Goal: Find specific page/section: Find specific page/section

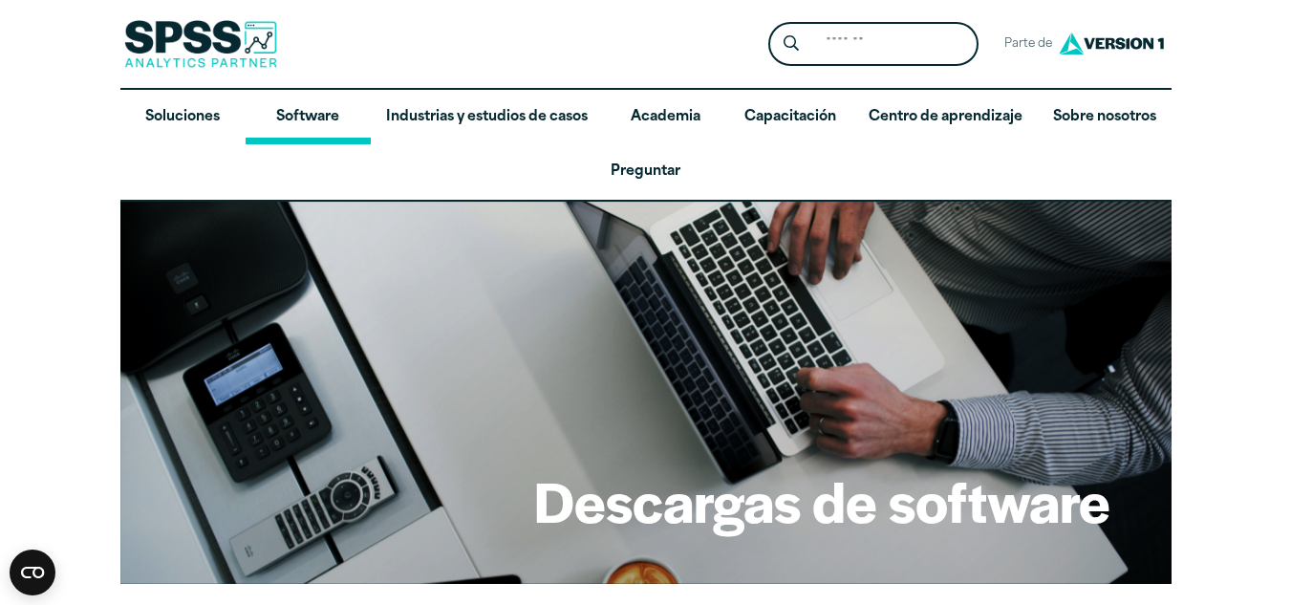
click at [313, 117] on font "Software" at bounding box center [307, 117] width 63 height 14
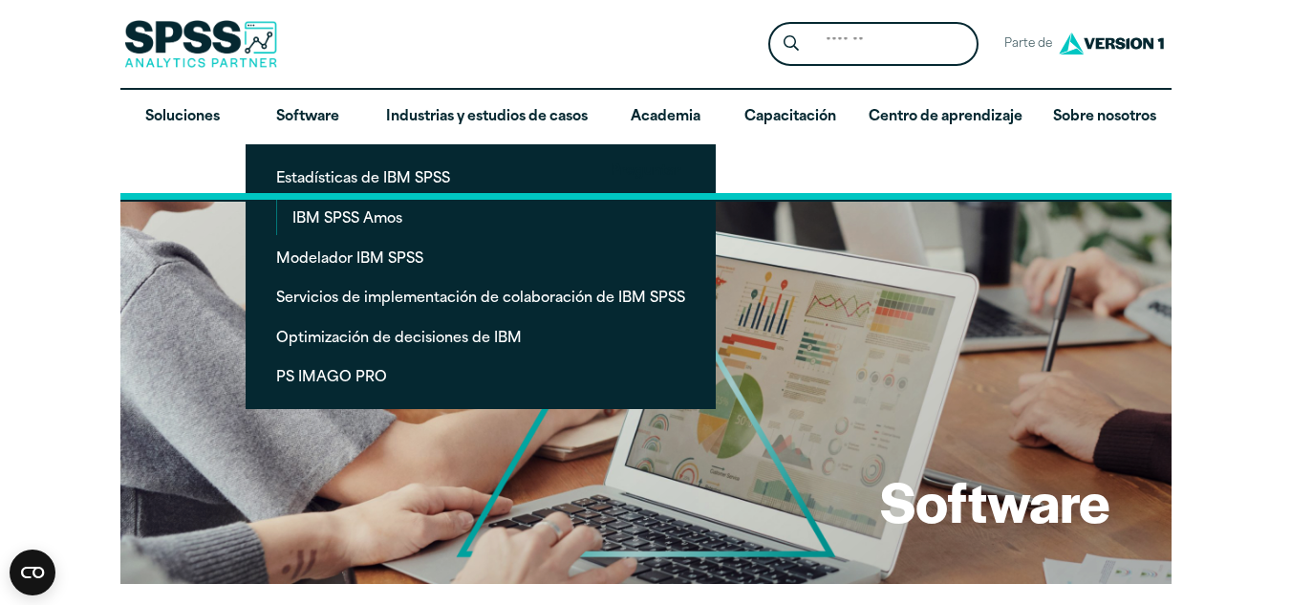
click at [333, 156] on link "Preguntar" at bounding box center [645, 171] width 1051 height 55
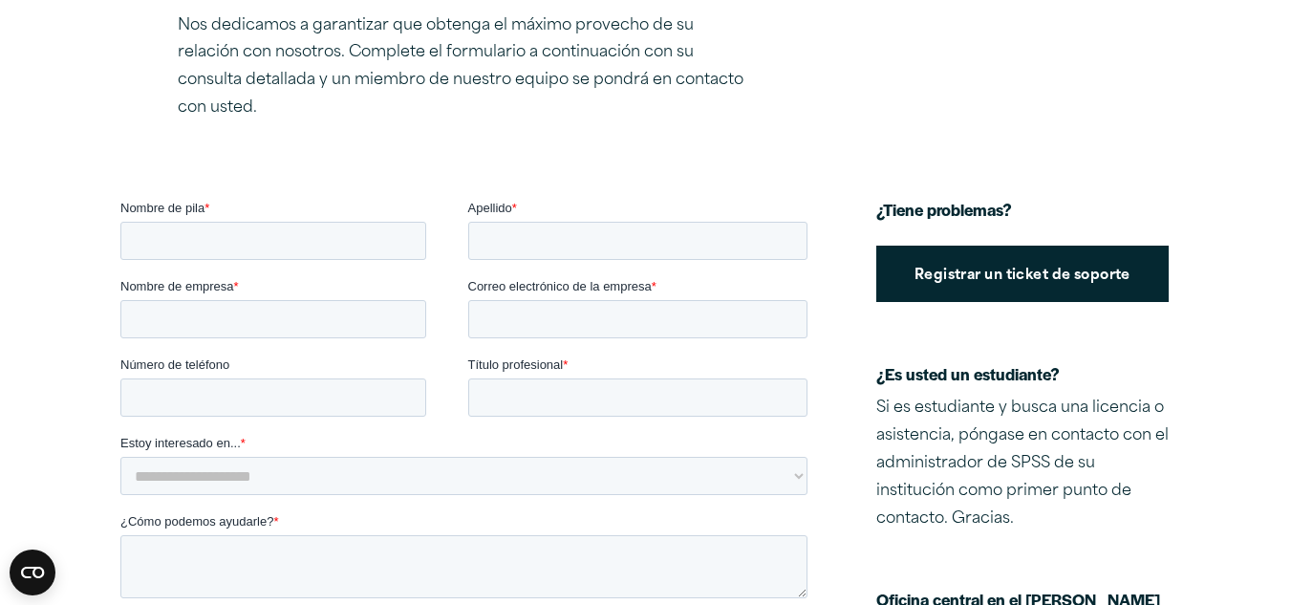
scroll to position [382, 0]
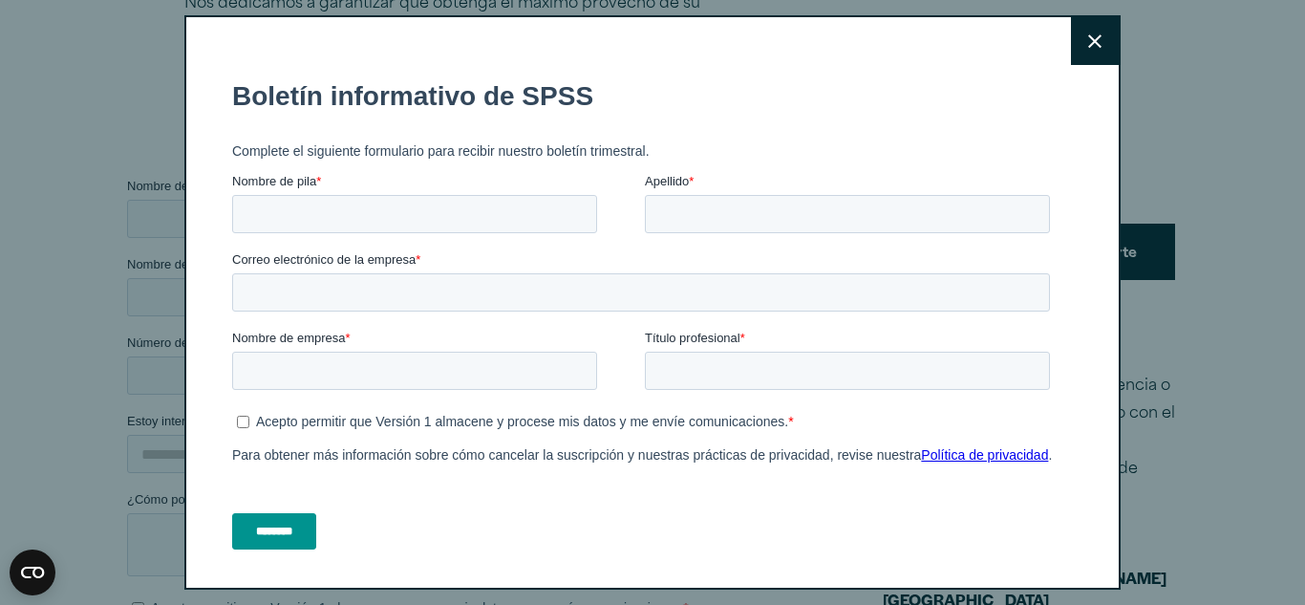
click at [1071, 38] on button "Cerca" at bounding box center [1095, 41] width 48 height 48
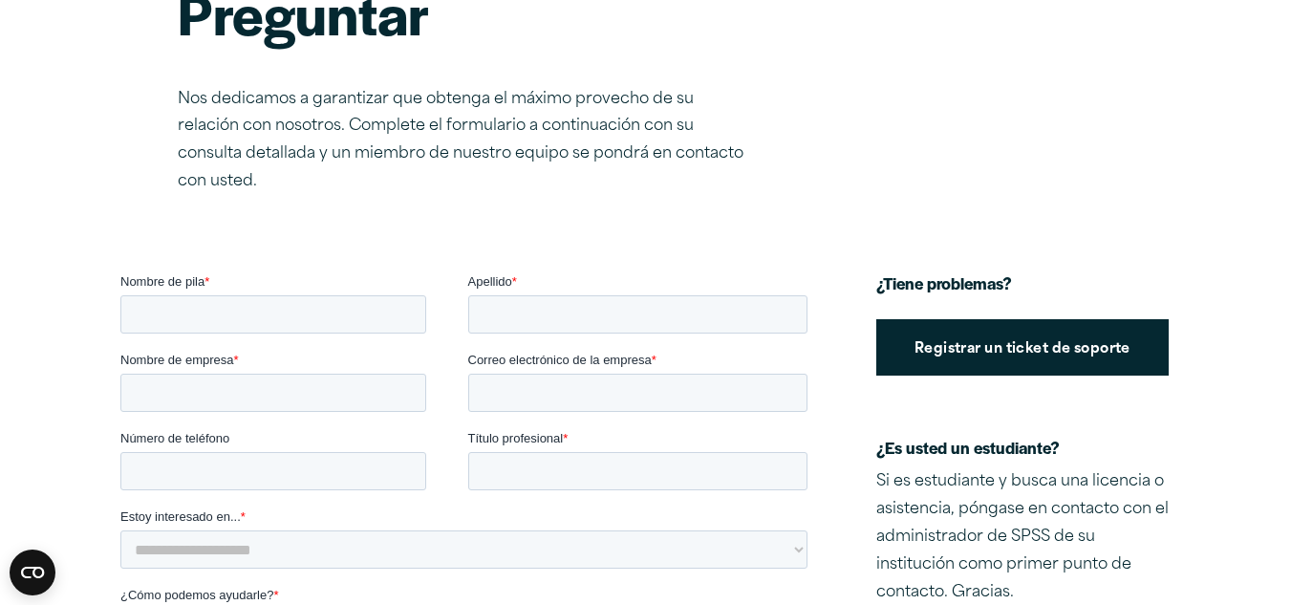
scroll to position [0, 0]
